Goal: Task Accomplishment & Management: Use online tool/utility

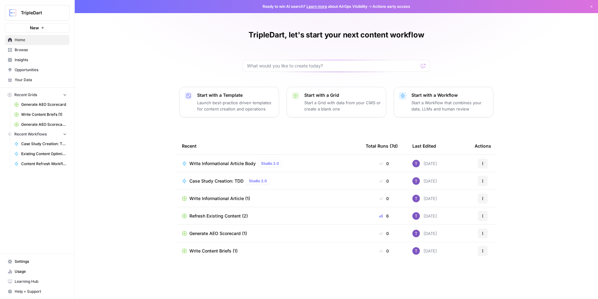
click at [26, 50] on span "Browse" at bounding box center [41, 50] width 52 height 6
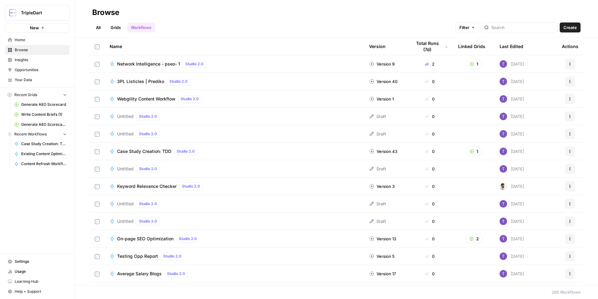
click at [470, 26] on span "Filter" at bounding box center [465, 27] width 10 height 6
click at [361, 15] on div "Browse" at bounding box center [336, 12] width 489 height 10
click at [210, 64] on div "Network Intelligence - pseo- 1 Studio 2.0" at bounding box center [235, 63] width 250 height 7
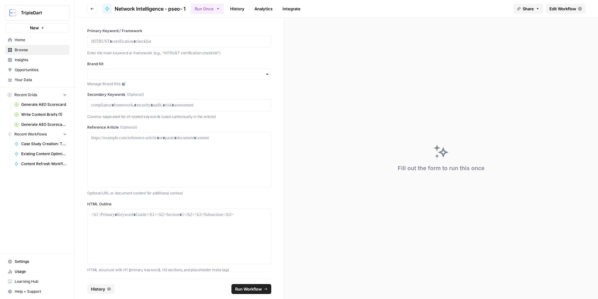
scroll to position [3, 0]
click at [557, 7] on span "Edit Workflow" at bounding box center [563, 9] width 27 height 6
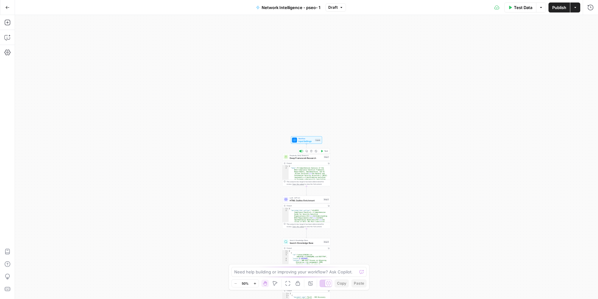
click at [303, 160] on div "Perplexity Deep Research Deep Framework Research Step 1 Copy step Delete step A…" at bounding box center [307, 156] width 48 height 7
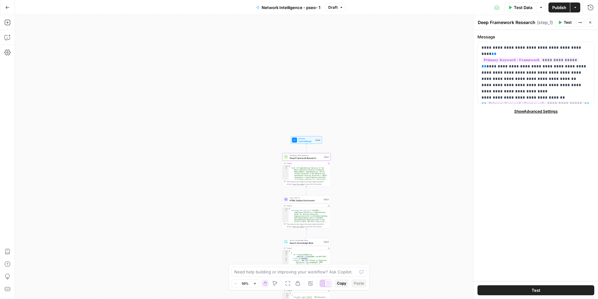
click at [594, 22] on button "Close" at bounding box center [590, 22] width 8 height 8
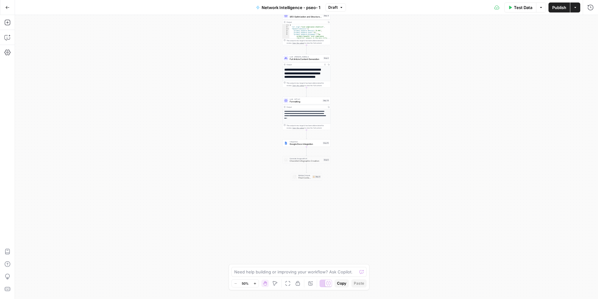
click at [10, 10] on button "Go Back" at bounding box center [7, 7] width 11 height 11
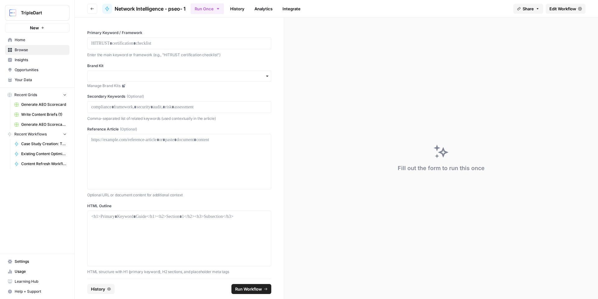
click at [89, 8] on button "Go back" at bounding box center [92, 9] width 10 height 10
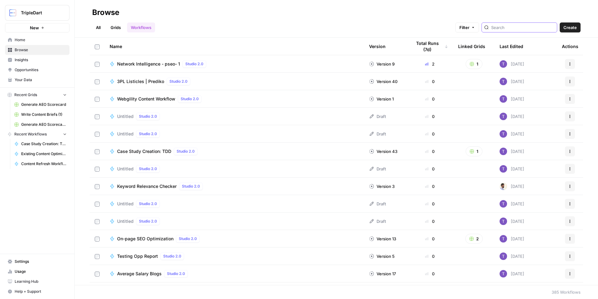
click at [538, 27] on input "search" at bounding box center [522, 27] width 63 height 6
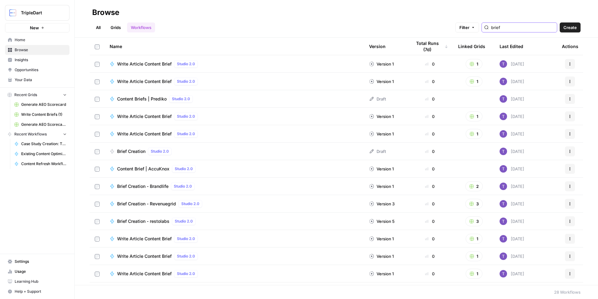
type input "brief"
click at [156, 80] on span "Write Article Content Brief" at bounding box center [144, 81] width 55 height 6
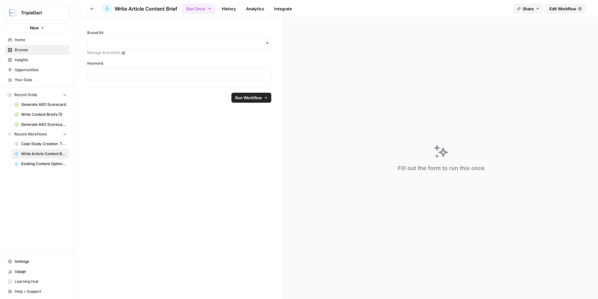
click at [571, 14] on header "Go back Write Article Content Brief Run Once History Analytics Integrate Share …" at bounding box center [337, 8] width 524 height 17
click at [568, 10] on span "Edit Workflow" at bounding box center [563, 9] width 27 height 6
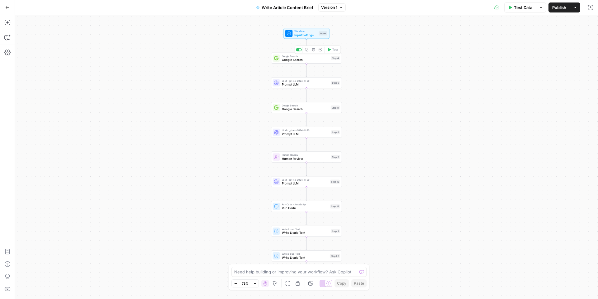
click at [301, 60] on span "Google Search" at bounding box center [305, 59] width 47 height 5
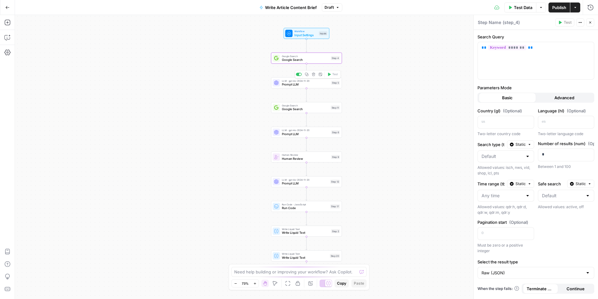
click at [304, 82] on span "Prompt LLM" at bounding box center [306, 84] width 48 height 5
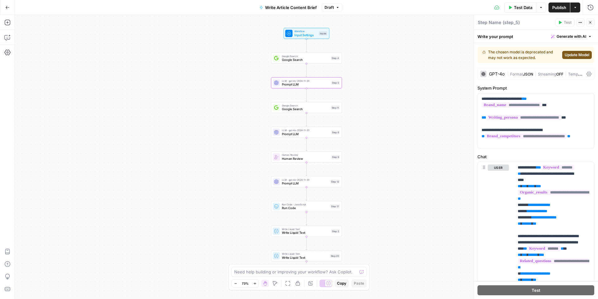
click at [589, 24] on icon "button" at bounding box center [591, 23] width 4 height 4
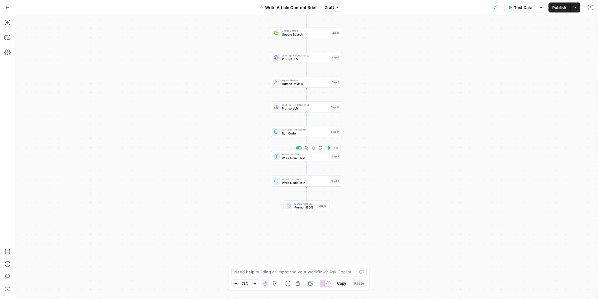
click at [283, 160] on div "Write Liquid Text Write Liquid Text Step 2 Copy step Delete step Add Note Test" at bounding box center [306, 156] width 71 height 11
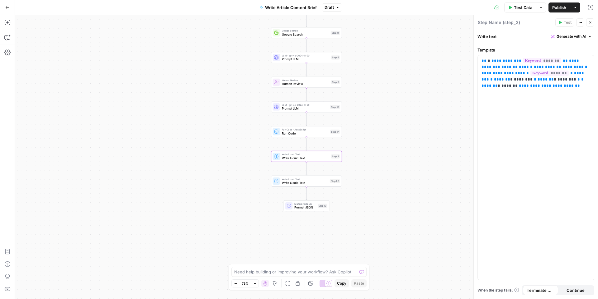
click at [593, 21] on button "Close" at bounding box center [590, 22] width 8 height 8
